Goal: Find specific page/section: Find specific page/section

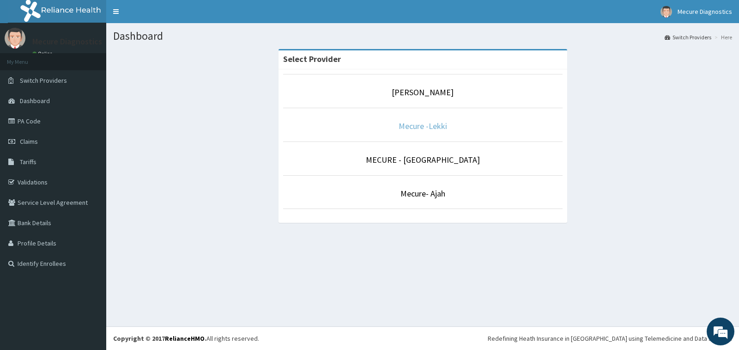
click at [419, 127] on link "Mecure -Lekki" at bounding box center [423, 126] width 48 height 11
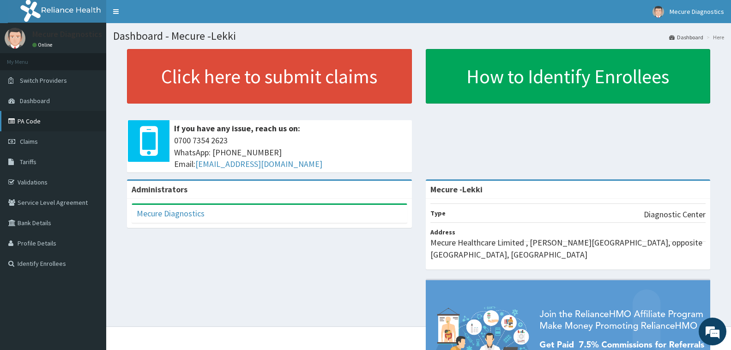
click at [30, 121] on link "PA Code" at bounding box center [53, 121] width 106 height 20
